Goal: Navigation & Orientation: Find specific page/section

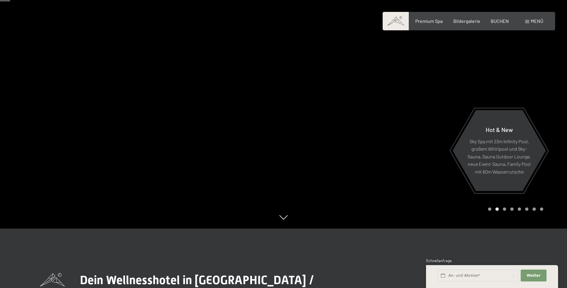
click at [285, 220] on icon at bounding box center [283, 218] width 8 height 4
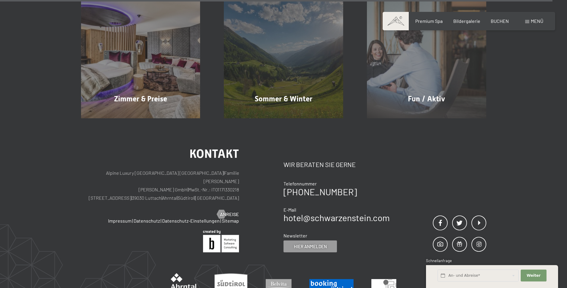
scroll to position [3028, 0]
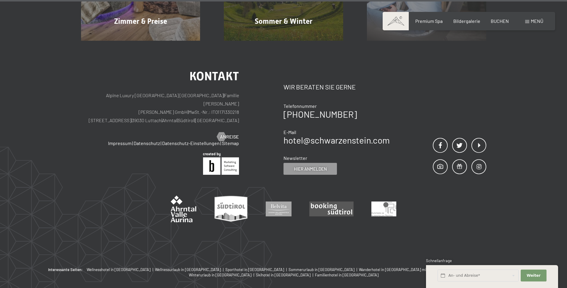
click at [530, 20] on div "Menü" at bounding box center [534, 21] width 18 height 7
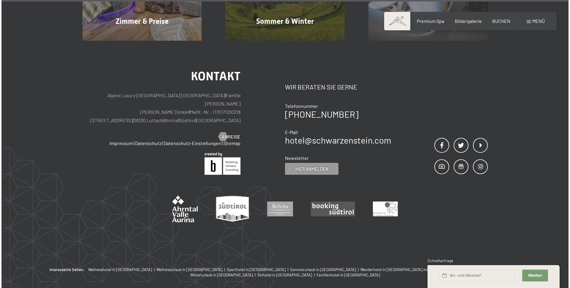
scroll to position [3037, 0]
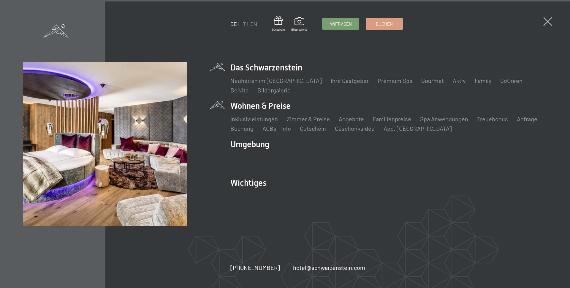
click at [261, 105] on li "Wohnen & Preise Inklusivleistungen [PERSON_NAME] & Preise Liste Angebote Liste …" at bounding box center [388, 116] width 317 height 32
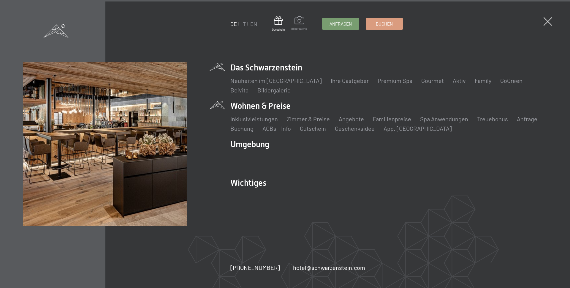
click at [300, 20] on span at bounding box center [299, 21] width 16 height 10
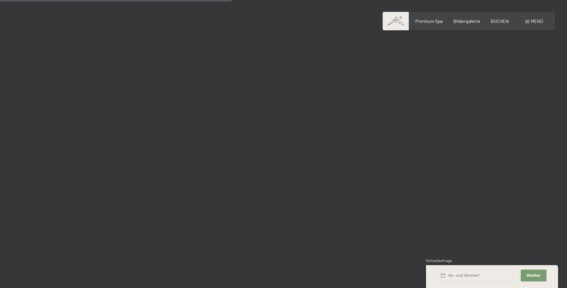
scroll to position [3058, 0]
